Goal: Check status

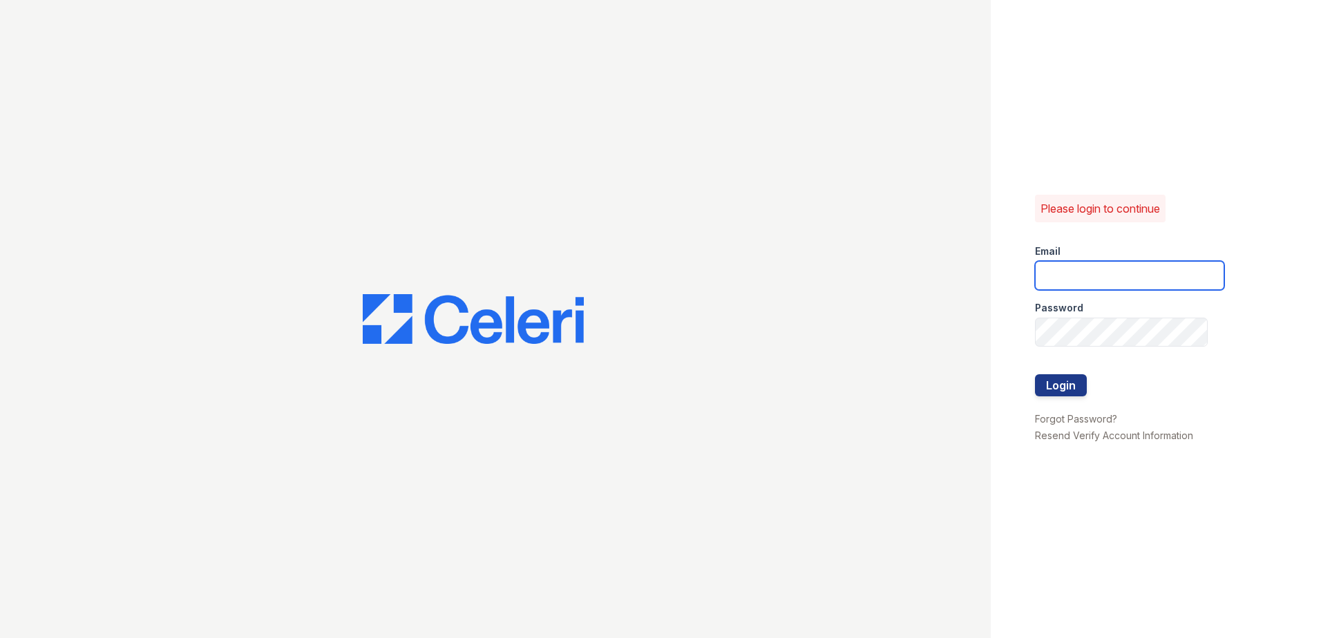
type input "[EMAIL_ADDRESS][DOMAIN_NAME]"
click at [1033, 378] on div "Please login to continue Email [EMAIL_ADDRESS][DOMAIN_NAME] Password Login Forg…" at bounding box center [1156, 319] width 330 height 638
click at [1042, 384] on button "Login" at bounding box center [1061, 385] width 52 height 22
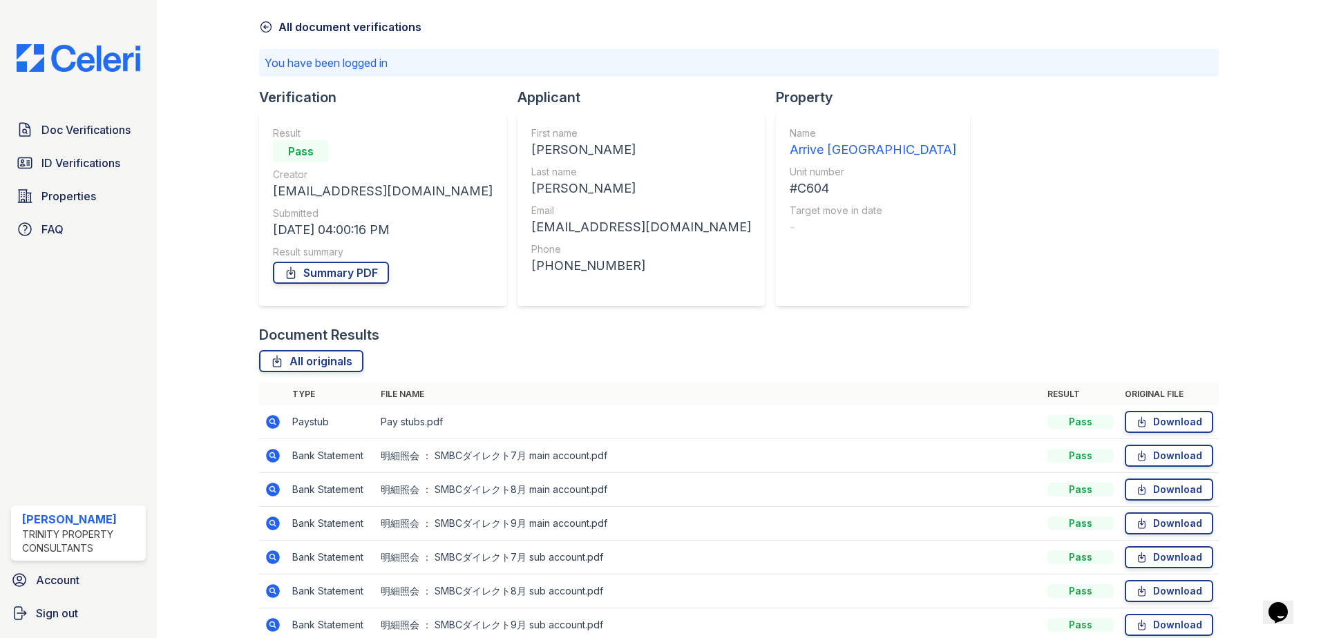
scroll to position [118, 0]
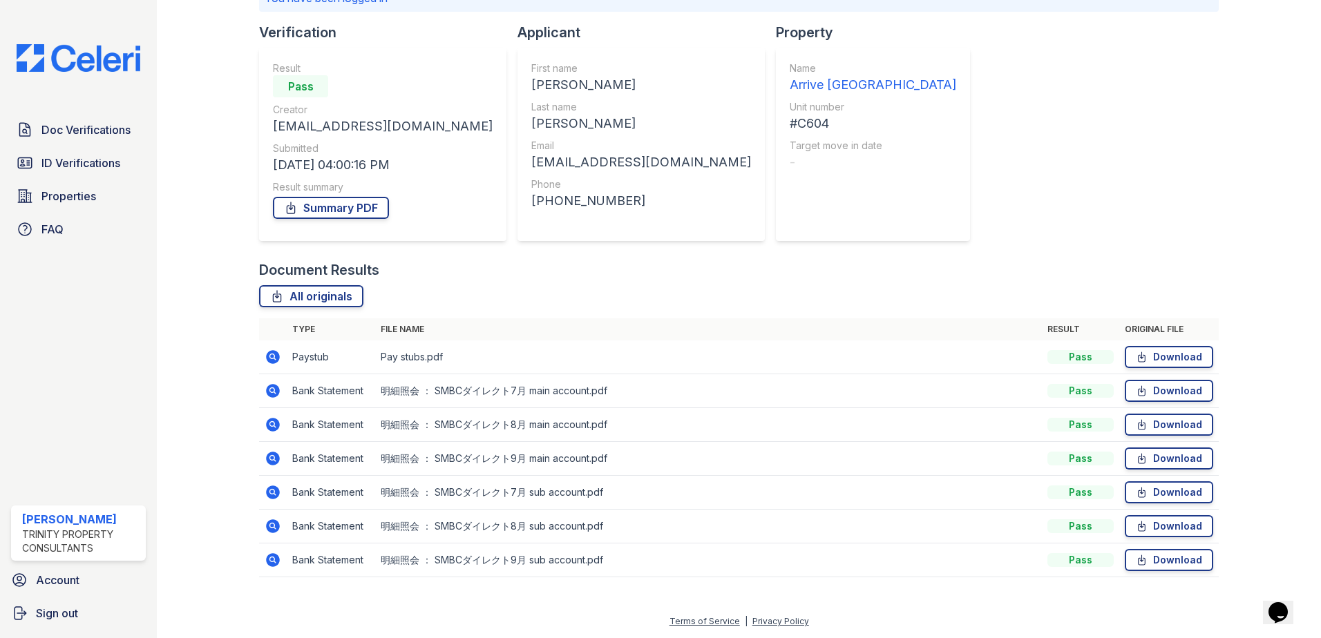
click at [271, 356] on icon at bounding box center [271, 355] width 3 height 3
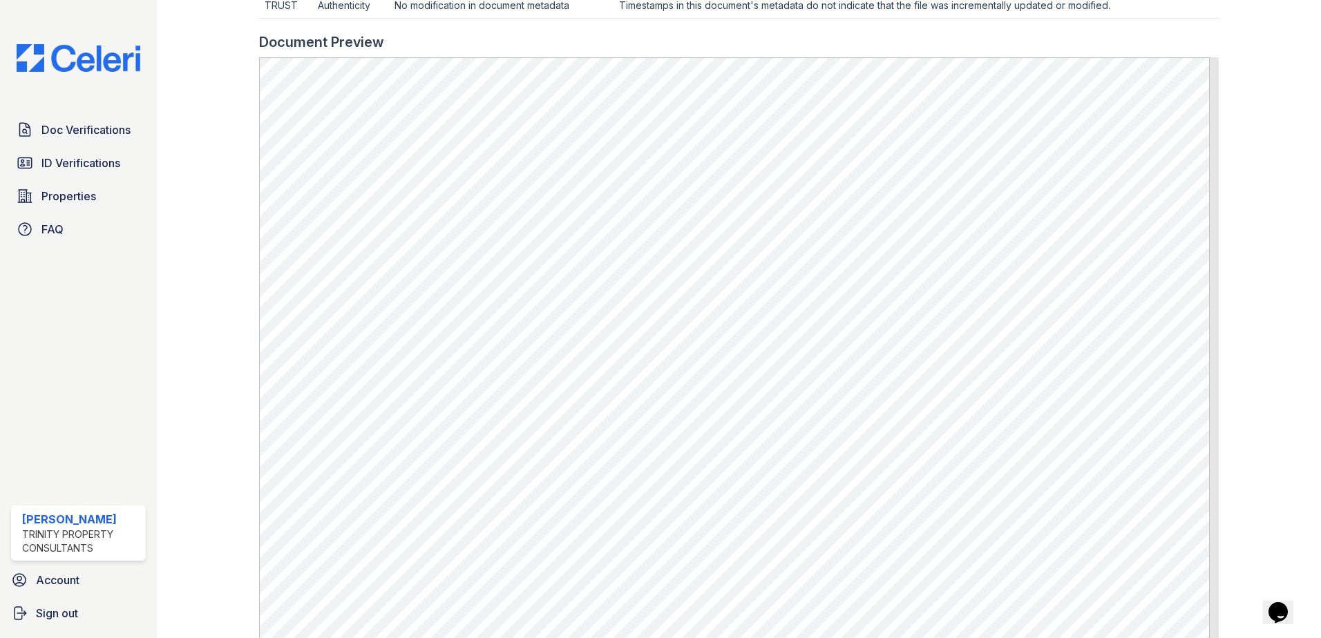
scroll to position [484, 0]
